Goal: Task Accomplishment & Management: Complete application form

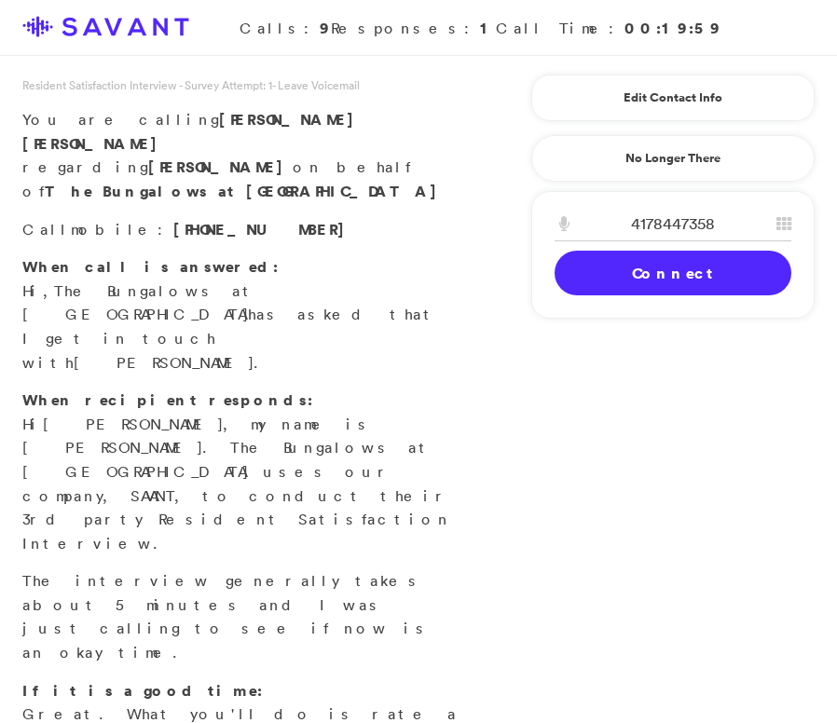
click at [674, 274] on link "Connect" at bounding box center [672, 273] width 237 height 45
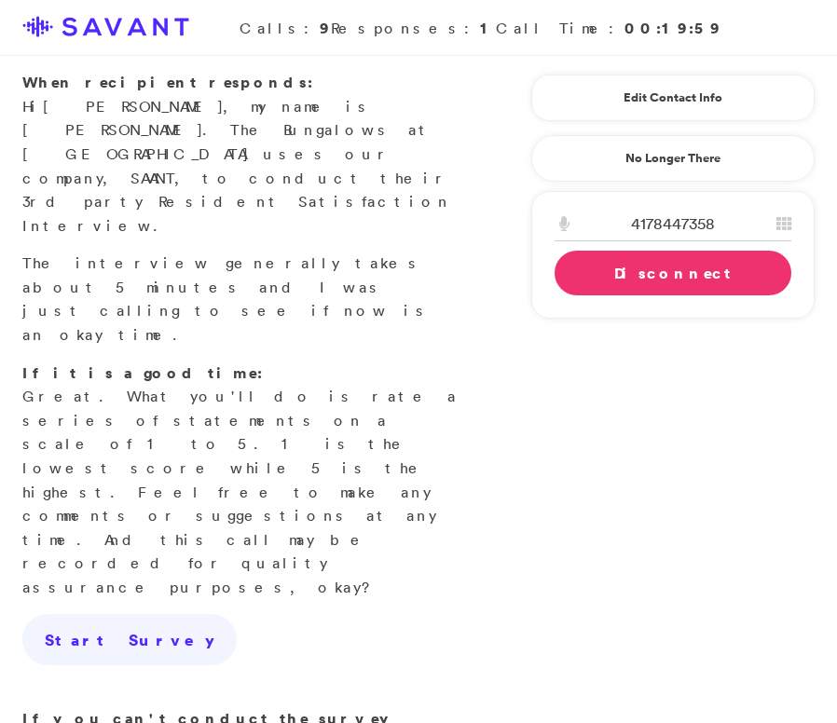
scroll to position [319, 0]
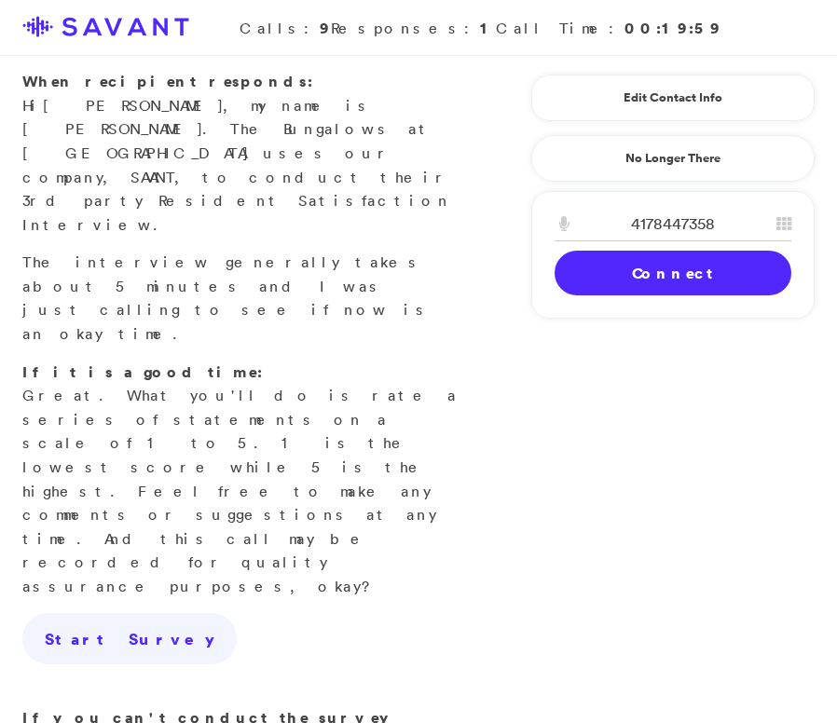
click at [691, 276] on div "Loading Connecting Connect Disconnect" at bounding box center [672, 251] width 237 height 89
type textarea "F"
type textarea "N"
type textarea "Not interested in the survey &"
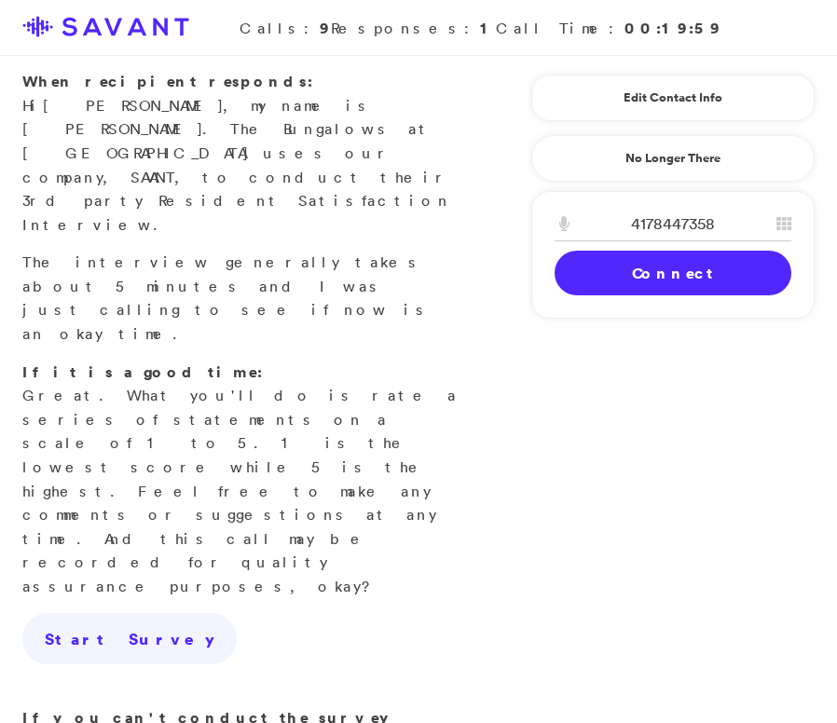
drag, startPoint x: 254, startPoint y: 570, endPoint x: 4, endPoint y: 532, distance: 253.5
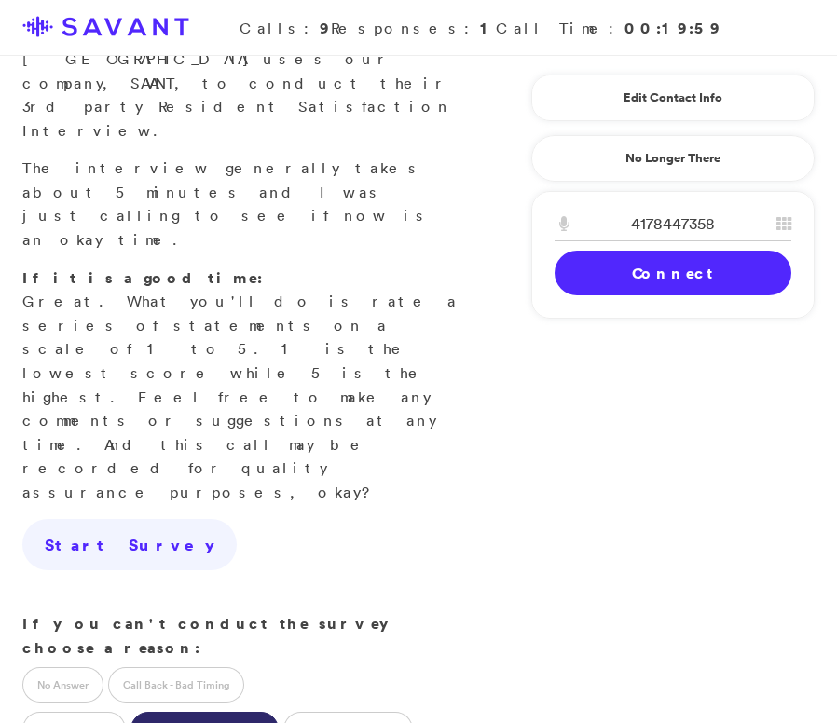
scroll to position [516, 0]
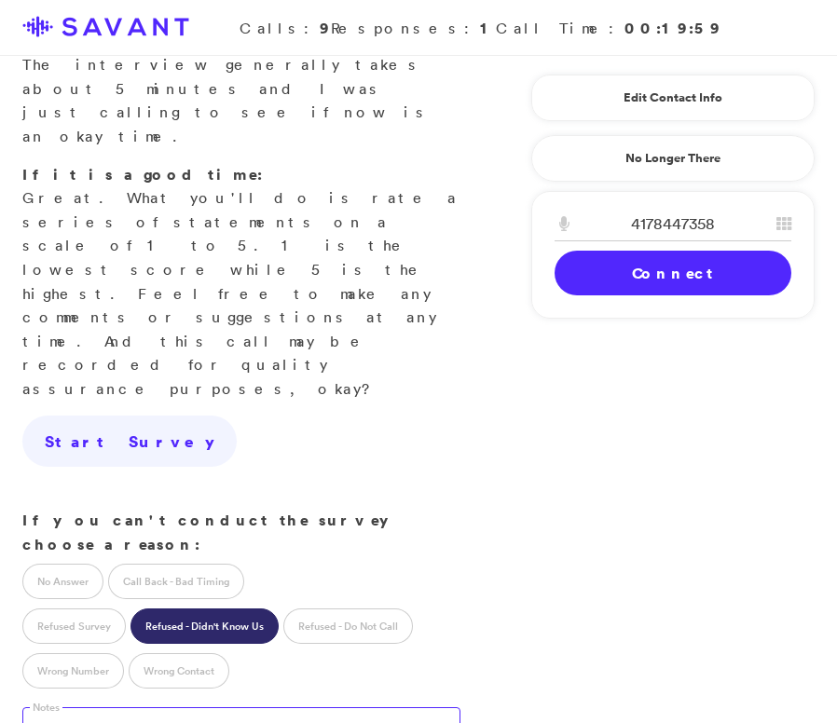
click at [167, 707] on textarea at bounding box center [241, 725] width 438 height 37
type textarea "Asked to not be contacted further"
